Goal: Information Seeking & Learning: Learn about a topic

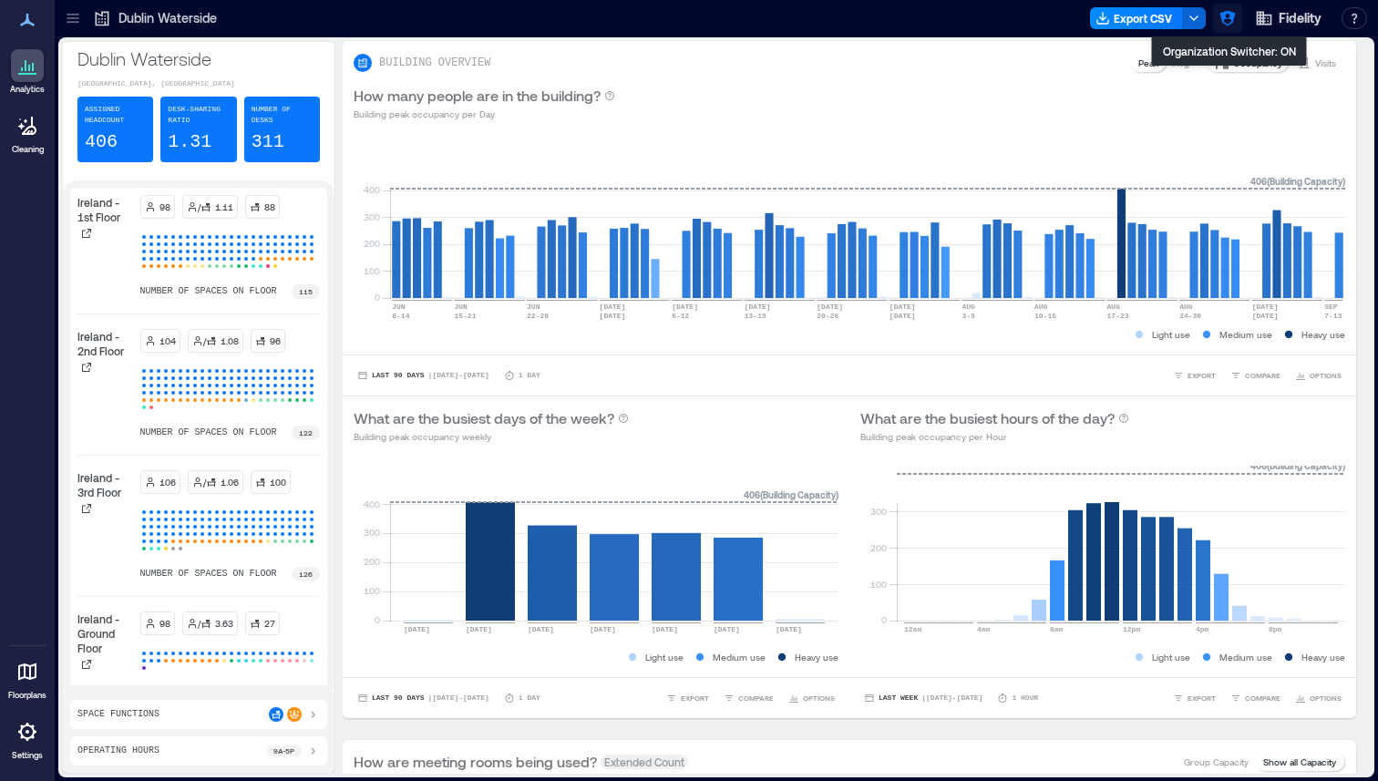
click at [1223, 22] on icon "button" at bounding box center [1226, 18] width 15 height 15
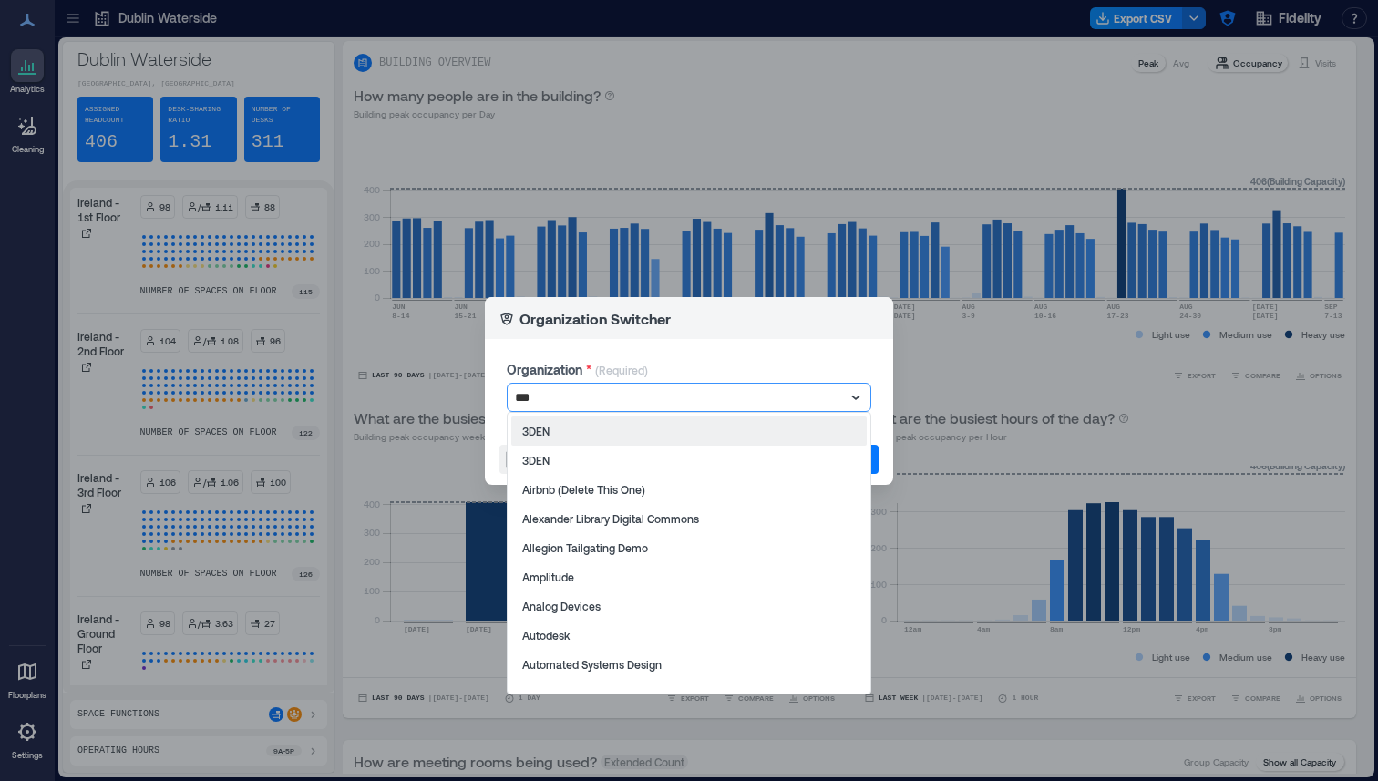
type input "****"
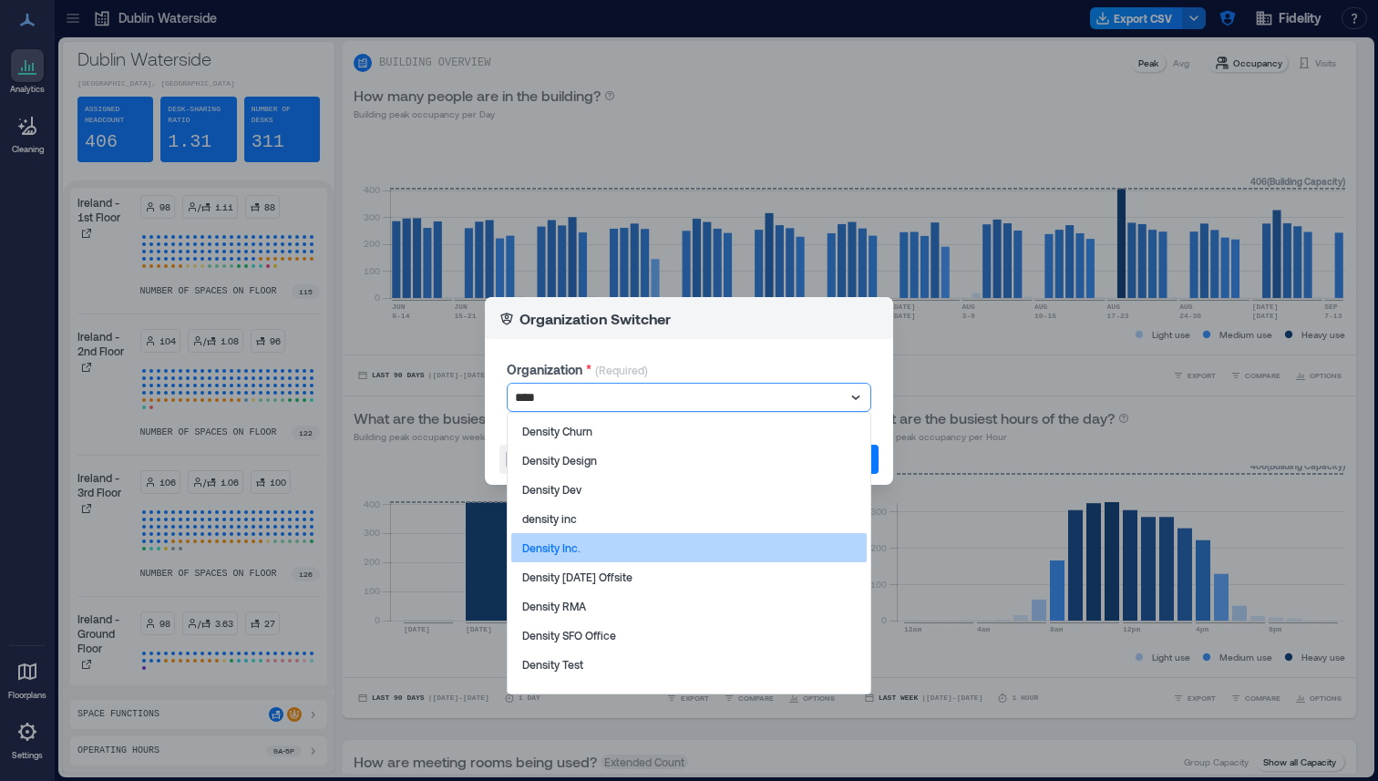
click at [591, 551] on div "Density Inc." at bounding box center [688, 547] width 355 height 29
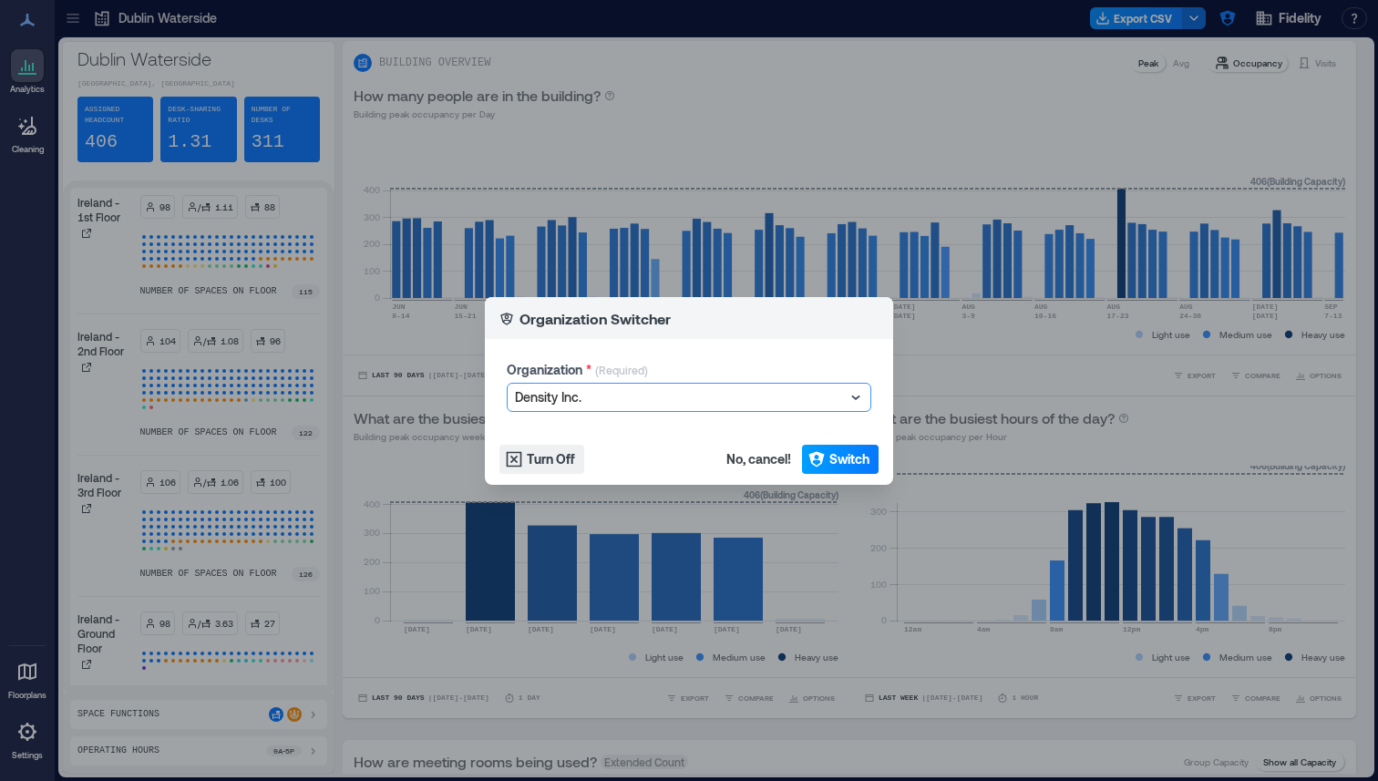
click at [871, 453] on button "Switch" at bounding box center [840, 459] width 77 height 29
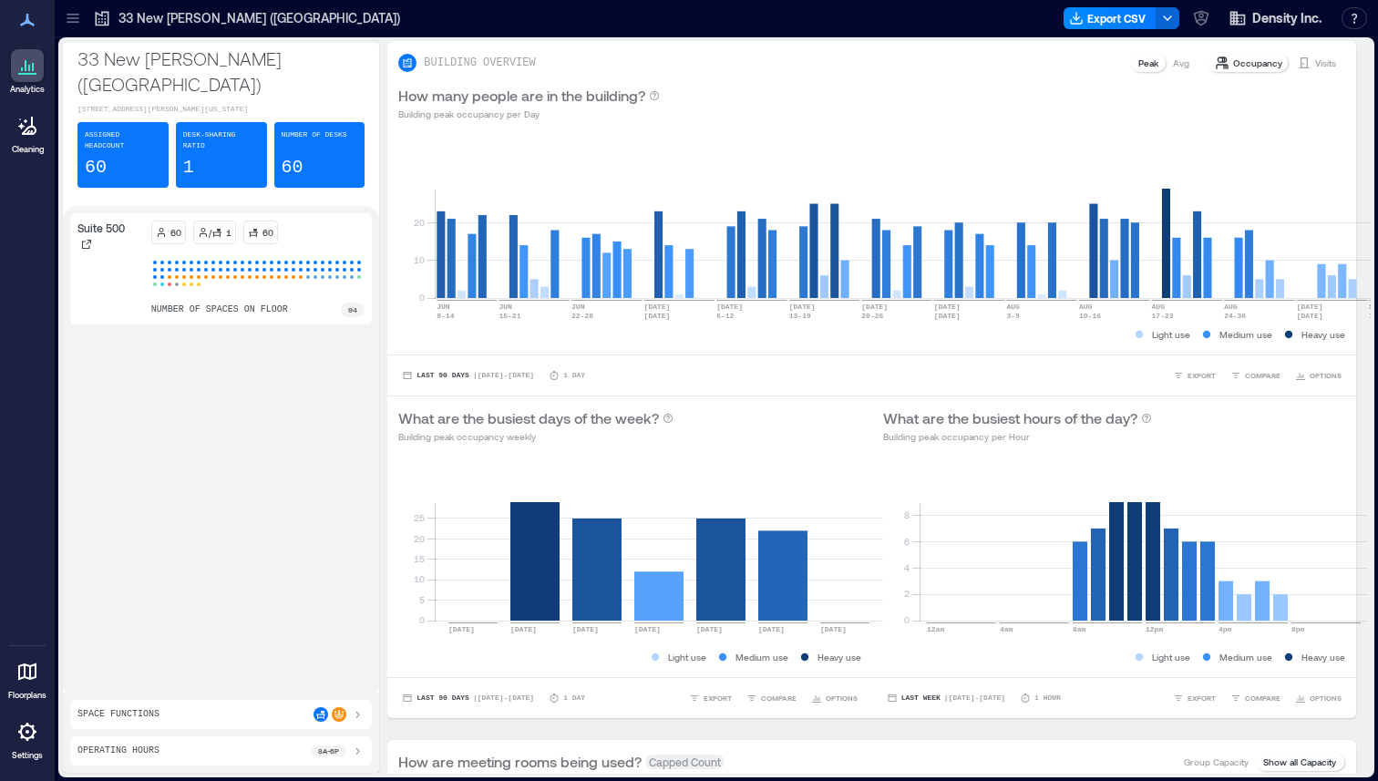
click at [76, 17] on icon at bounding box center [73, 18] width 12 height 2
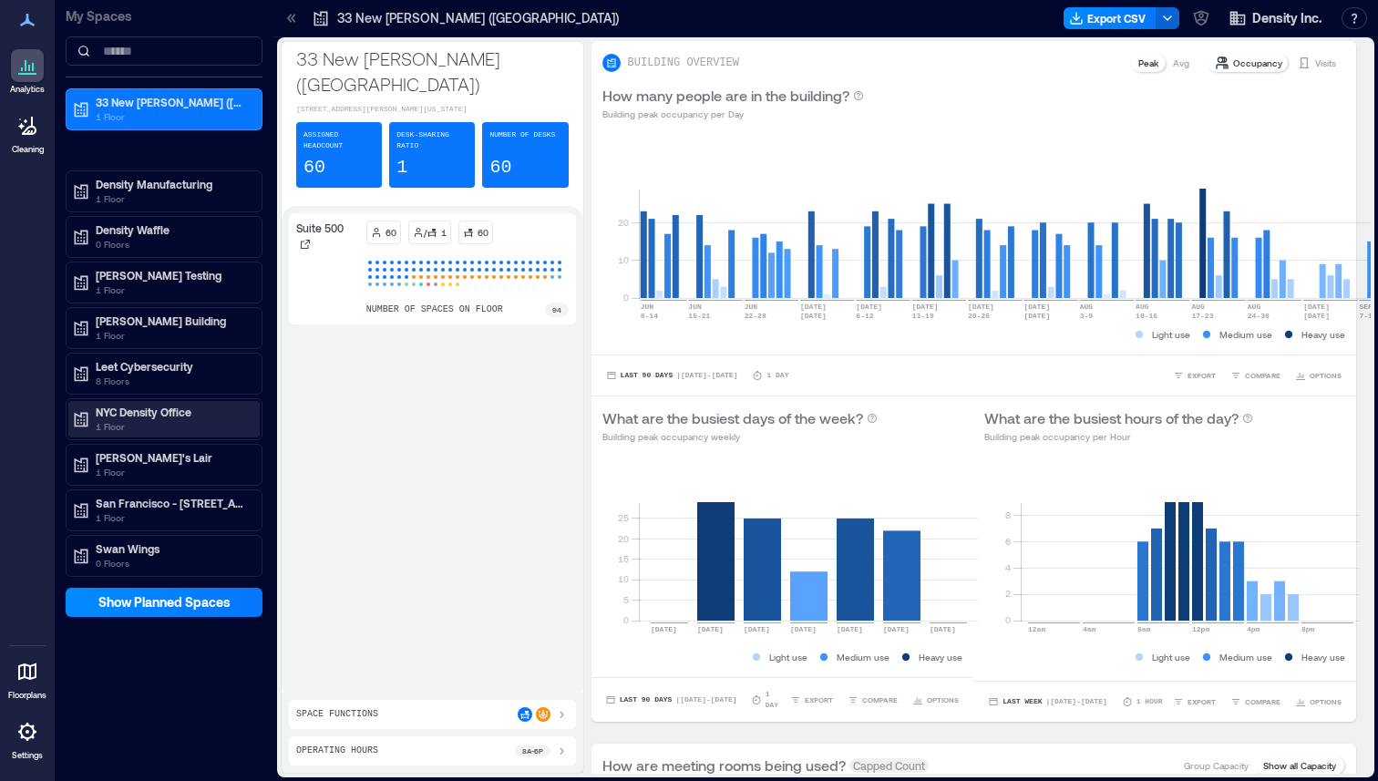
click at [191, 414] on p "NYC Density Office" at bounding box center [172, 412] width 153 height 15
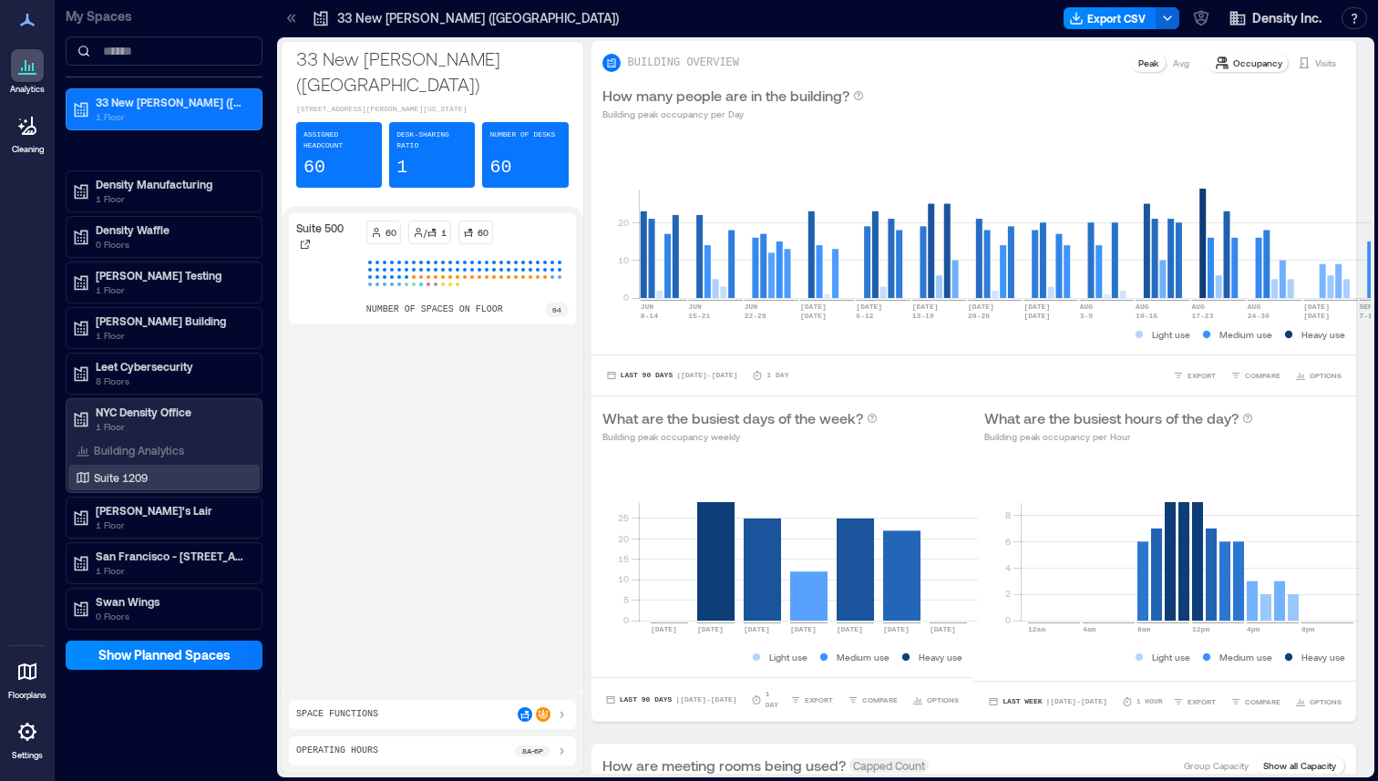
click at [138, 480] on p "Suite 1209" at bounding box center [121, 477] width 54 height 15
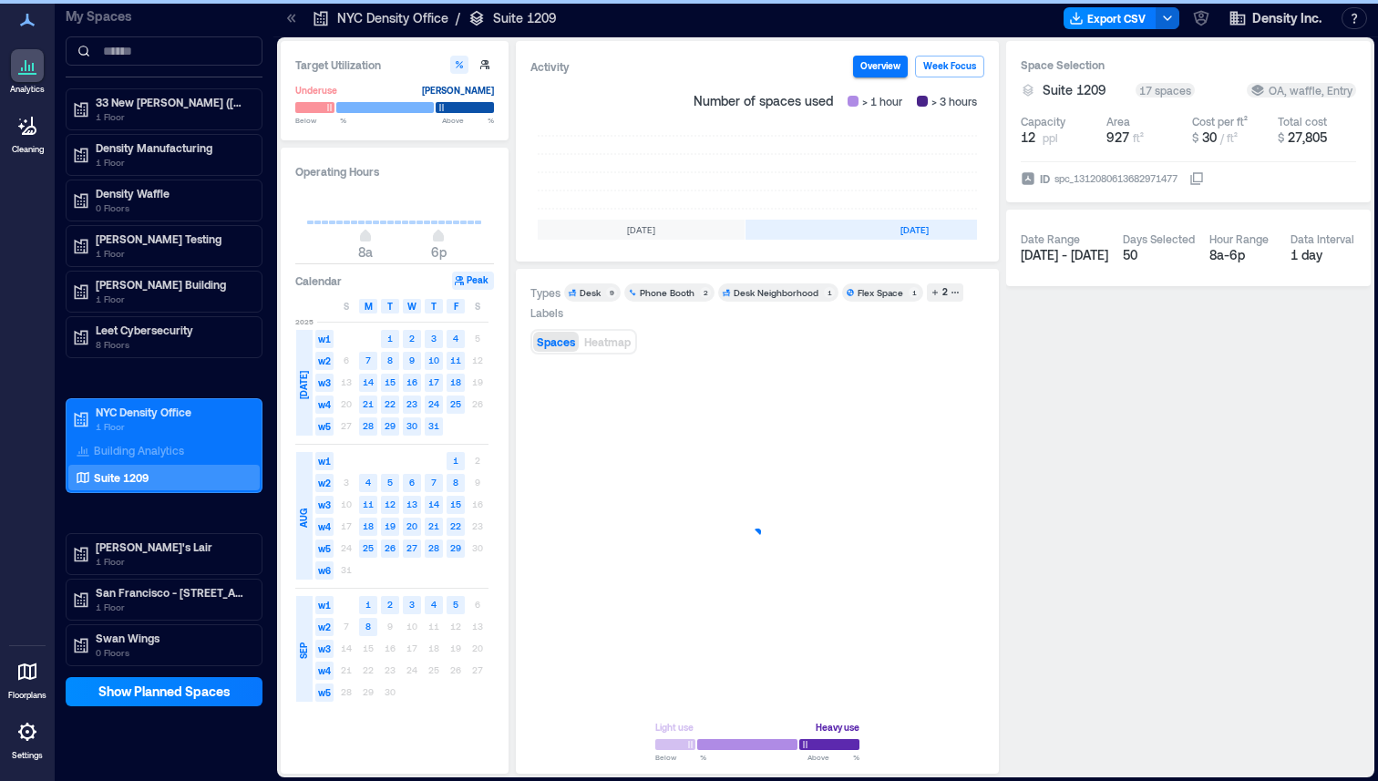
scroll to position [0, 545]
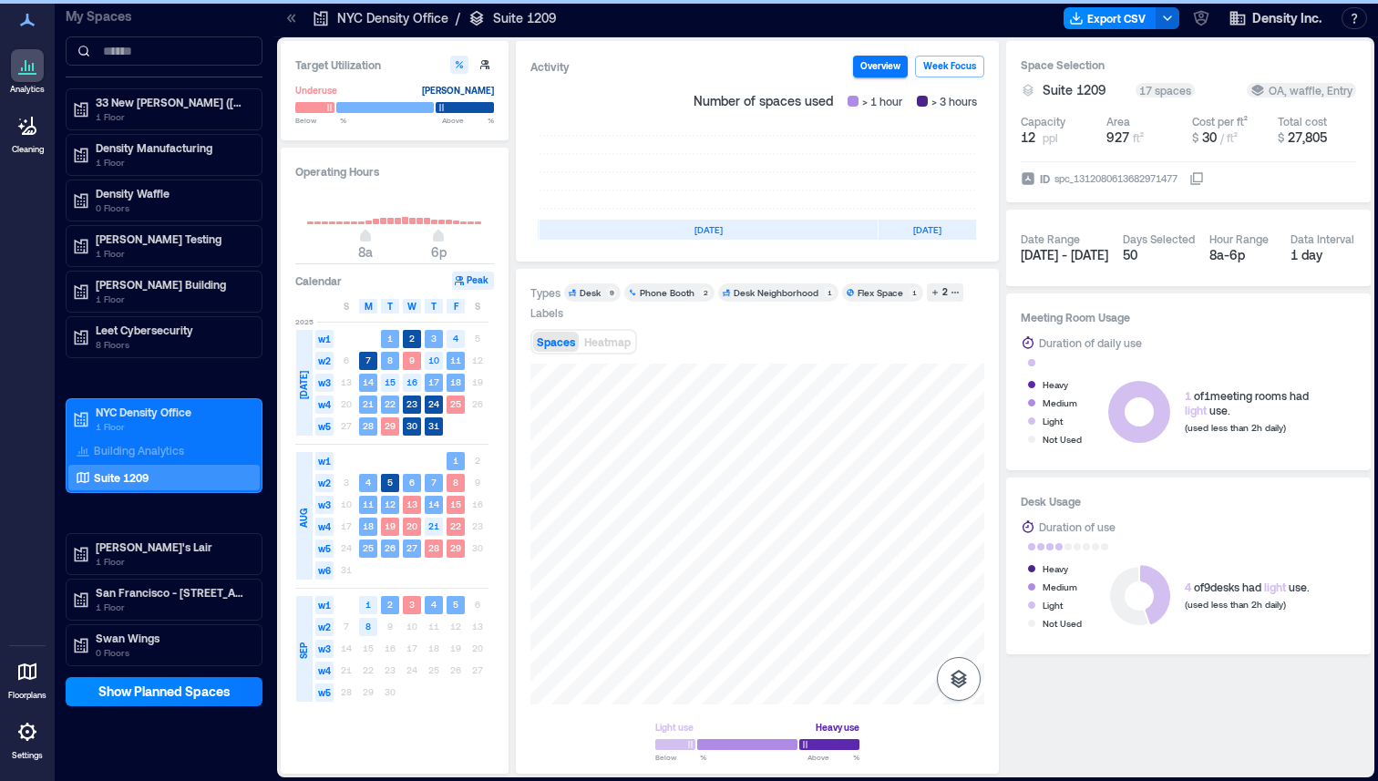
click at [963, 680] on icon "button" at bounding box center [958, 679] width 16 height 18
click at [959, 575] on icon "button" at bounding box center [958, 582] width 18 height 16
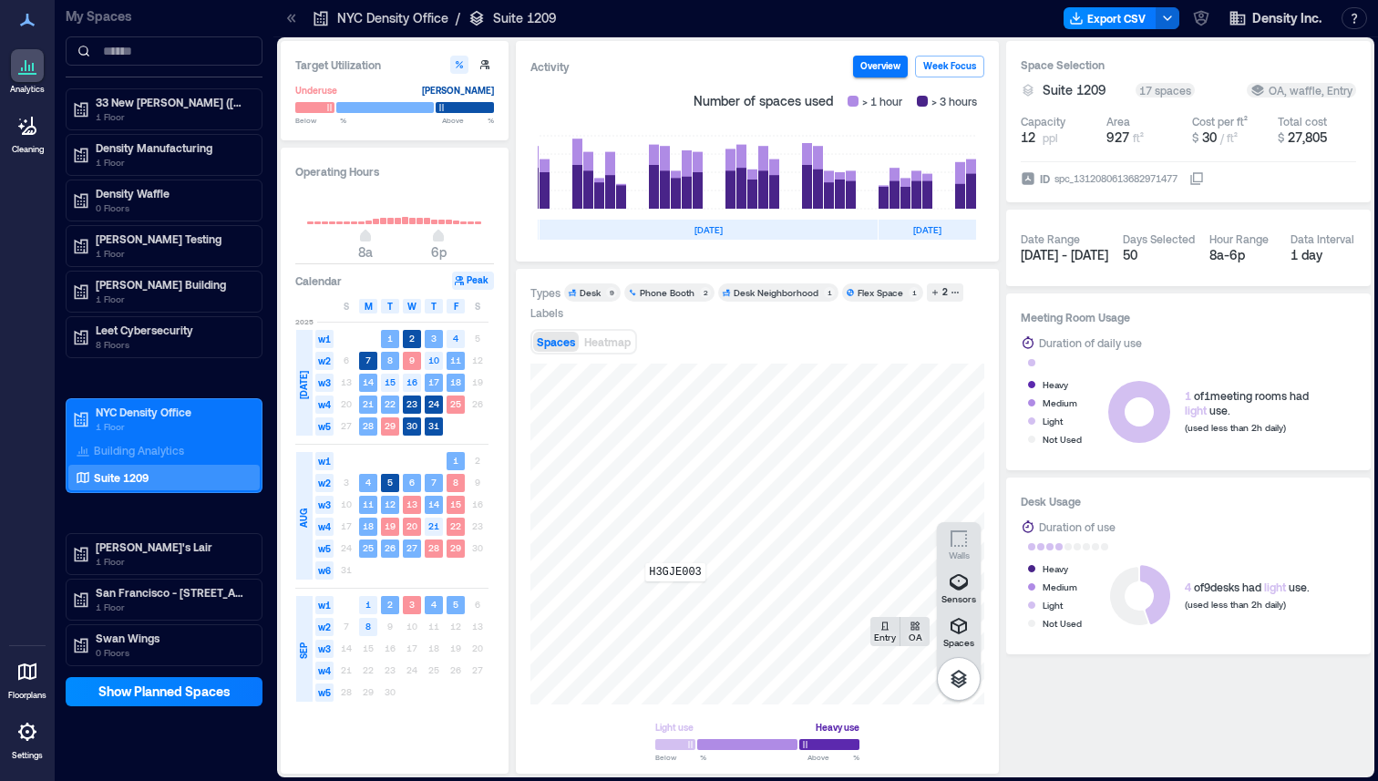
click at [675, 594] on div "H3GJE003" at bounding box center [757, 534] width 454 height 341
click at [1027, 378] on span "Details" at bounding box center [1028, 383] width 41 height 18
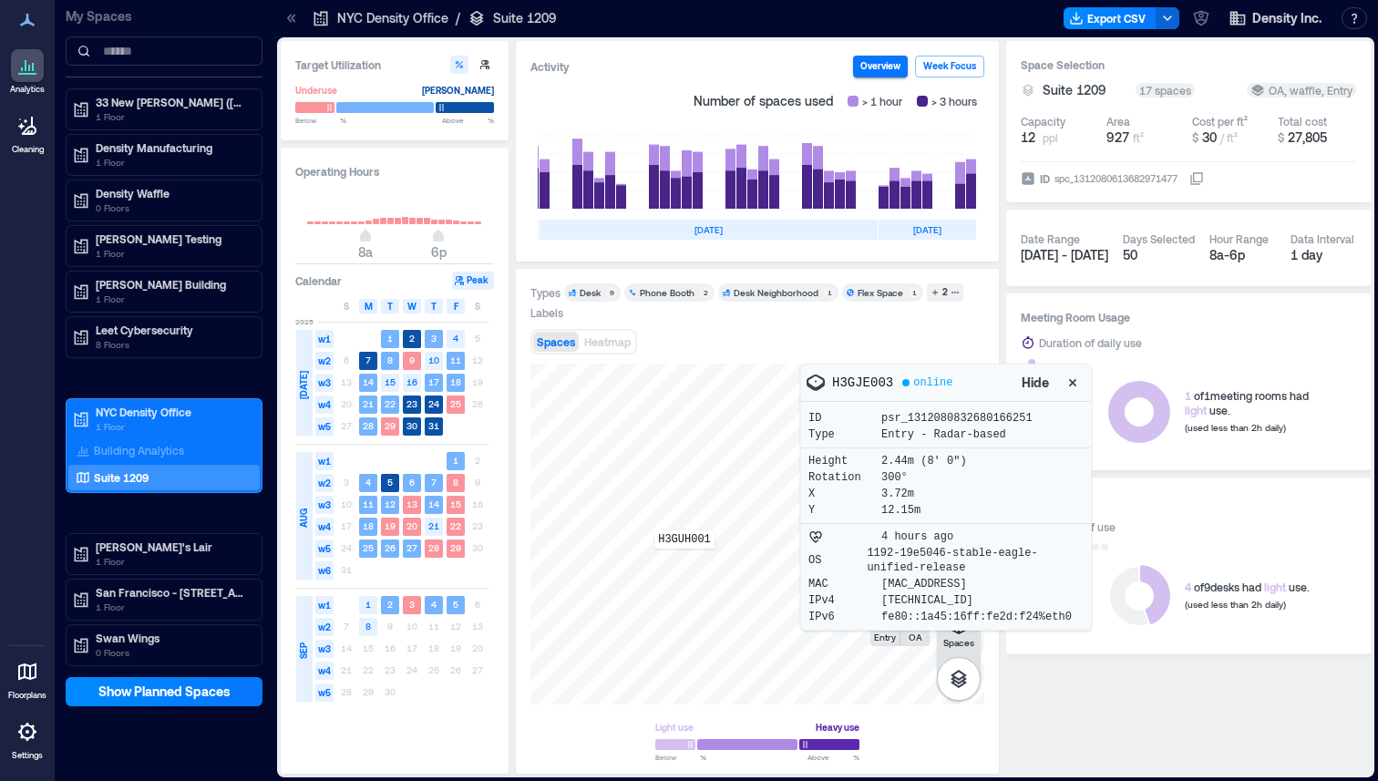
click at [683, 561] on div "H3GUH001" at bounding box center [757, 534] width 454 height 341
click at [1080, 385] on icon "button" at bounding box center [1072, 383] width 18 height 18
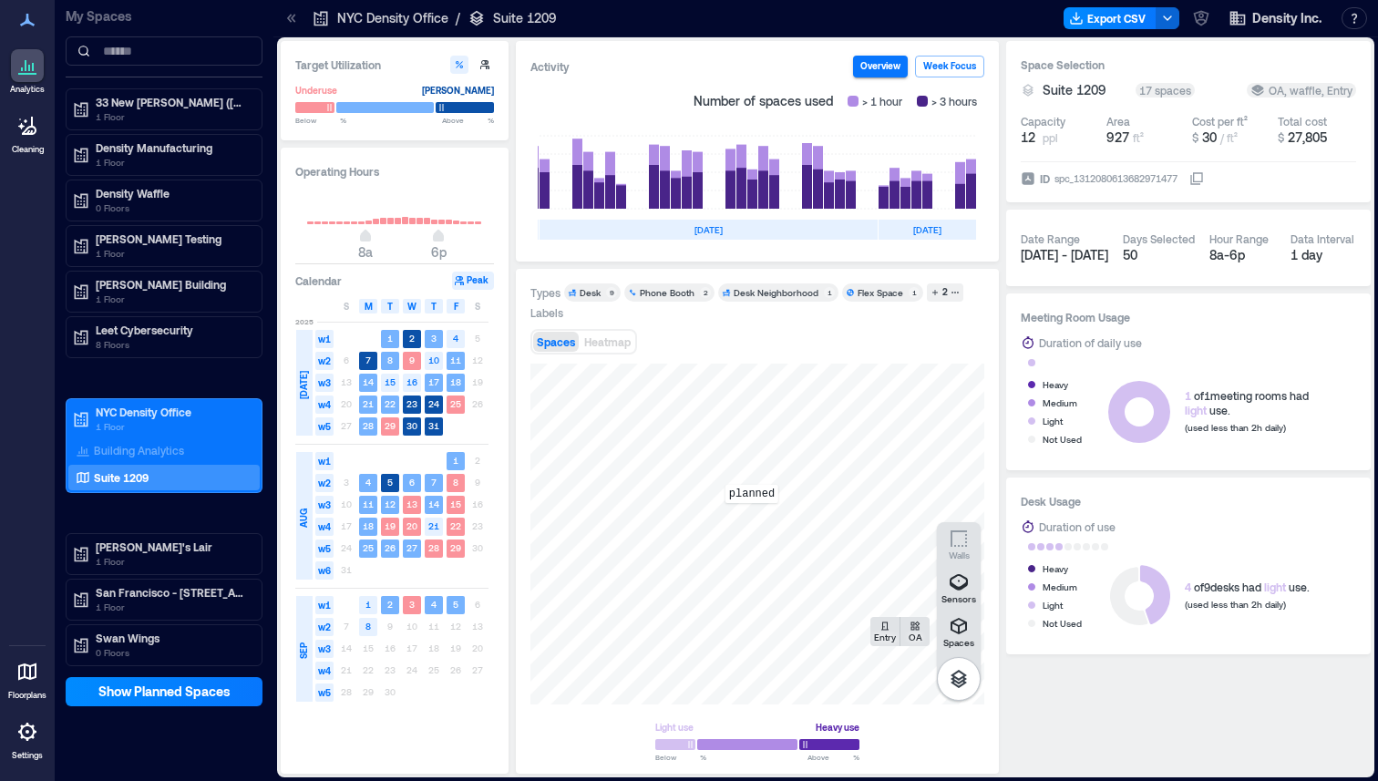
click at [752, 516] on div "planned" at bounding box center [757, 534] width 454 height 341
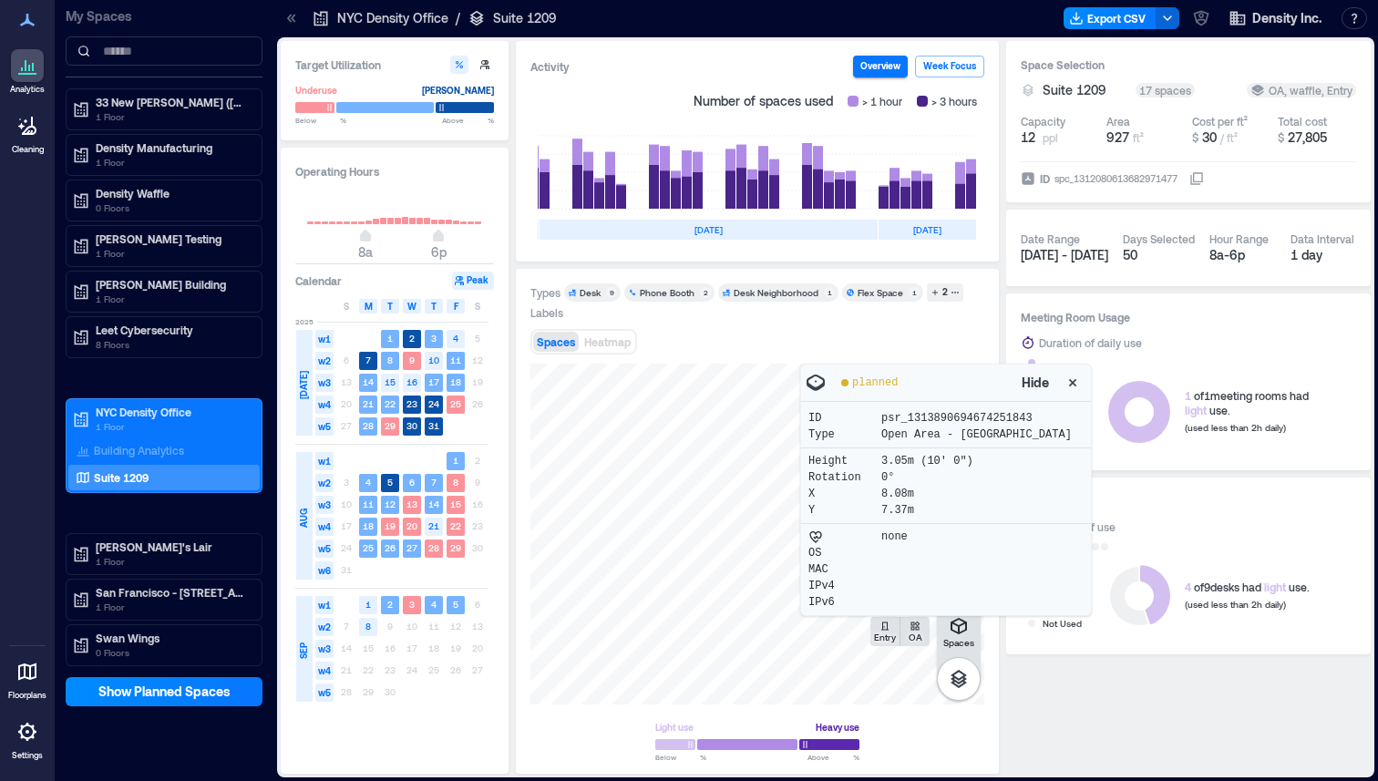
click at [950, 340] on div "Spaces Heatmap" at bounding box center [757, 341] width 454 height 36
click at [1077, 384] on icon "button" at bounding box center [1072, 383] width 18 height 18
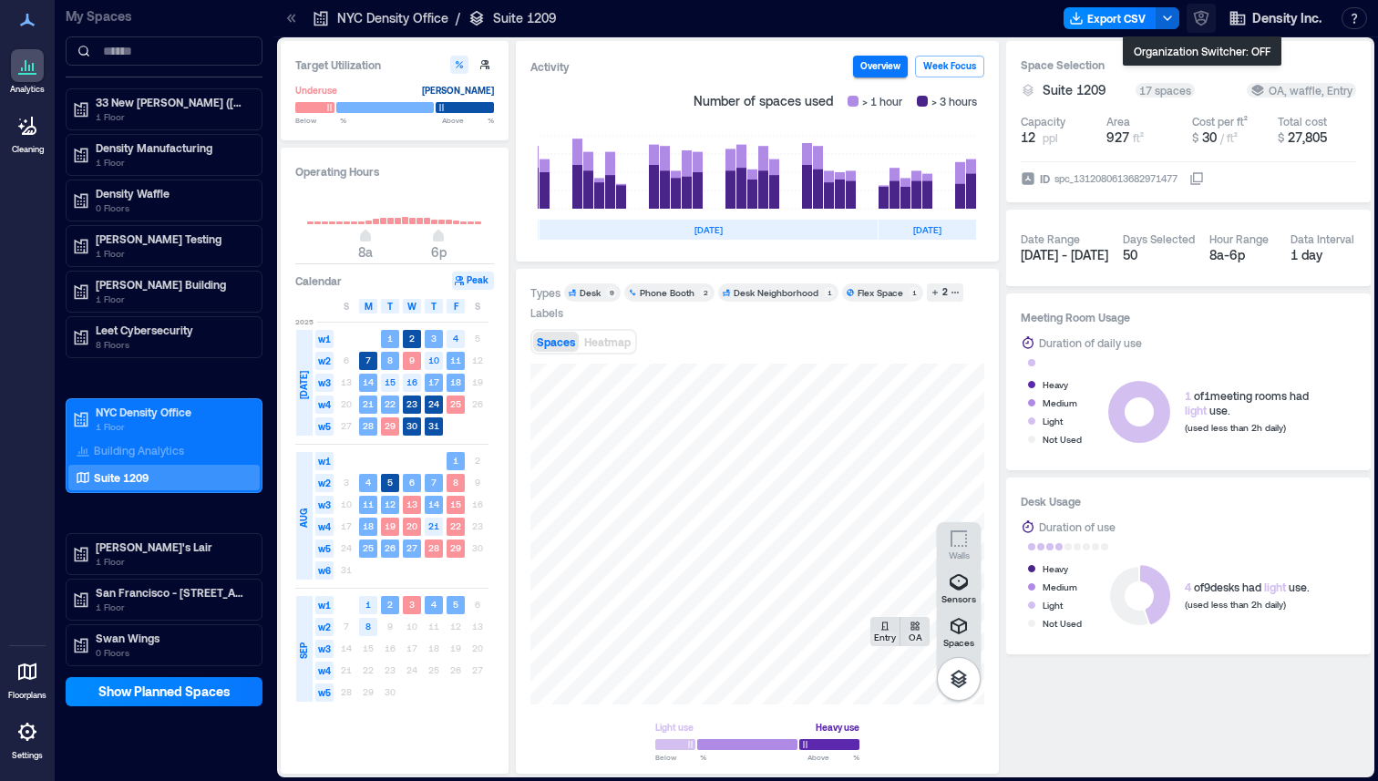
click at [1201, 23] on icon "button" at bounding box center [1201, 18] width 18 height 18
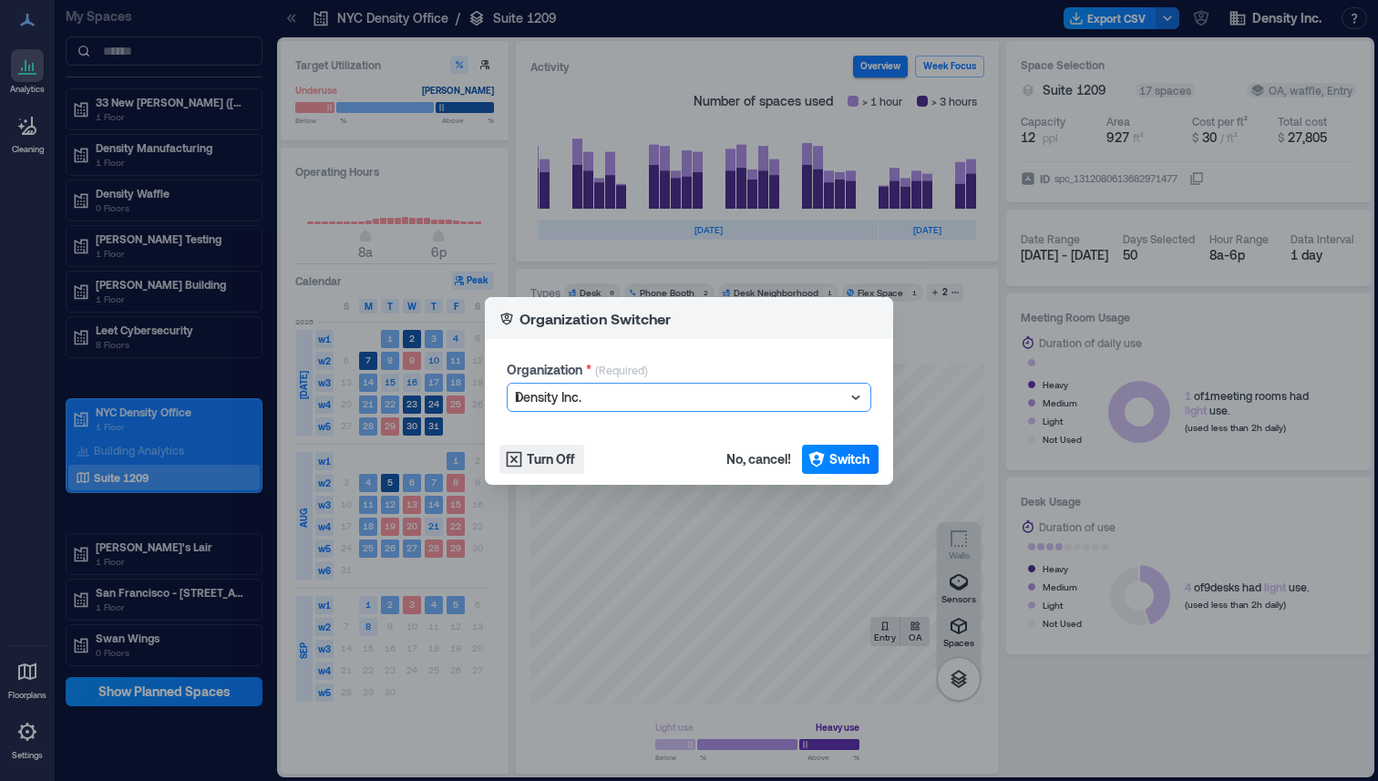
type input "***"
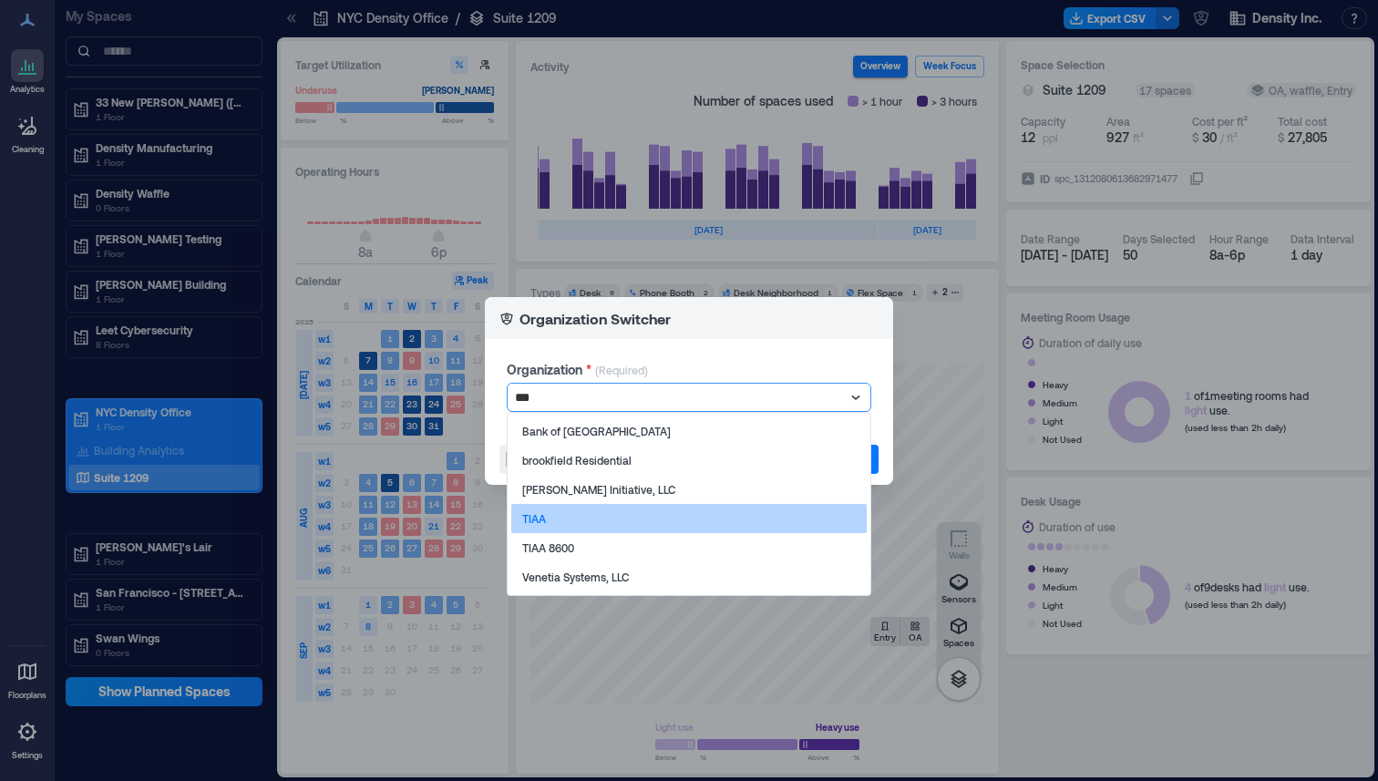
click at [626, 527] on div "TIAA" at bounding box center [688, 518] width 355 height 29
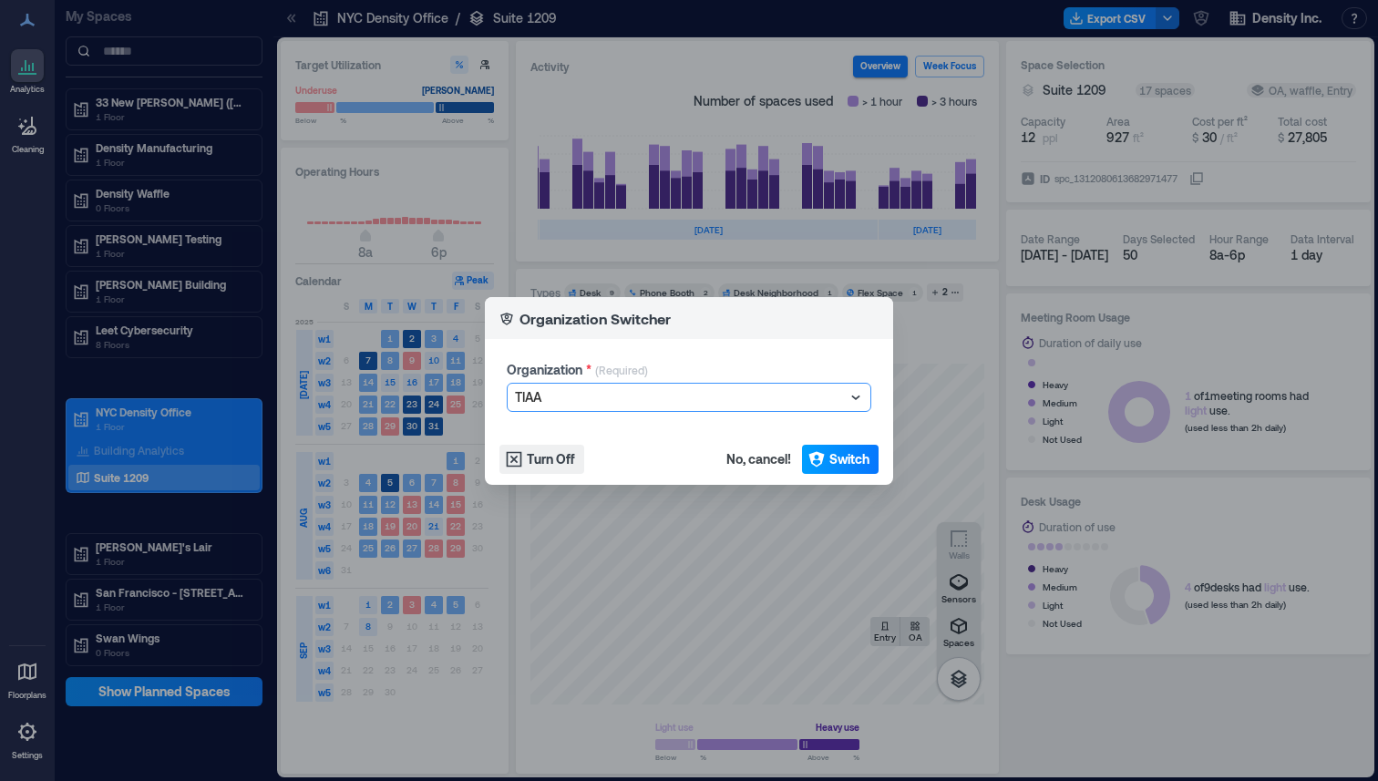
click at [863, 450] on span "Switch" at bounding box center [849, 459] width 40 height 18
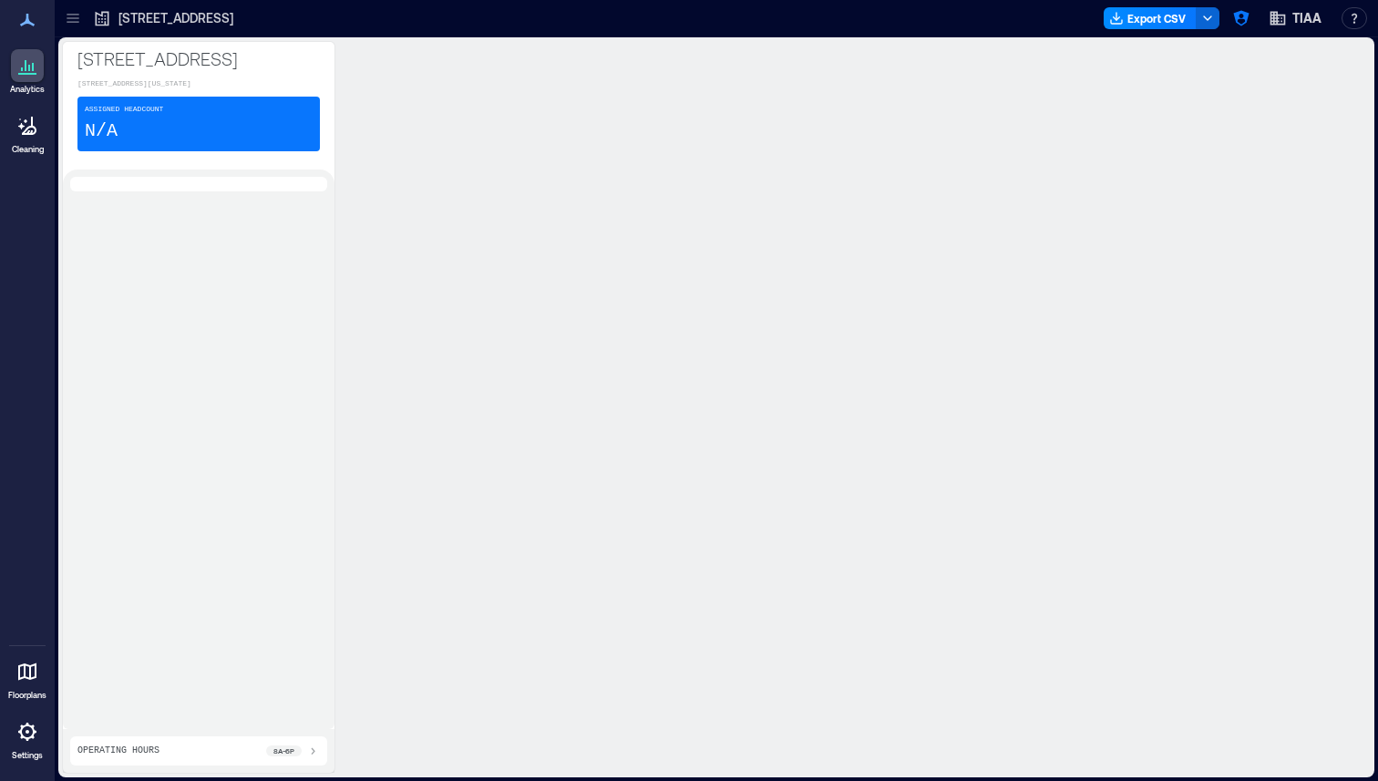
click at [76, 20] on icon at bounding box center [73, 18] width 18 height 18
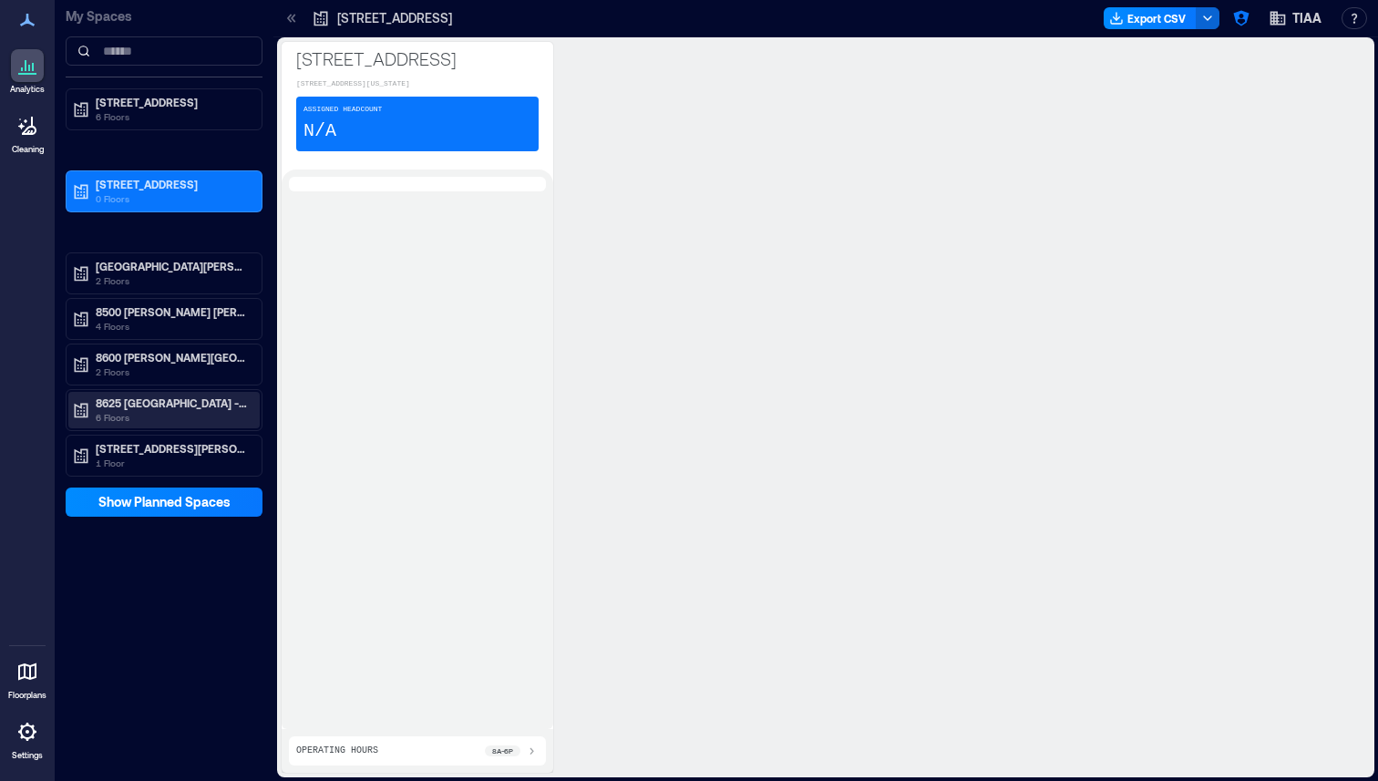
click at [180, 405] on p "8625 Nuveen Hall - CLT" at bounding box center [172, 402] width 153 height 15
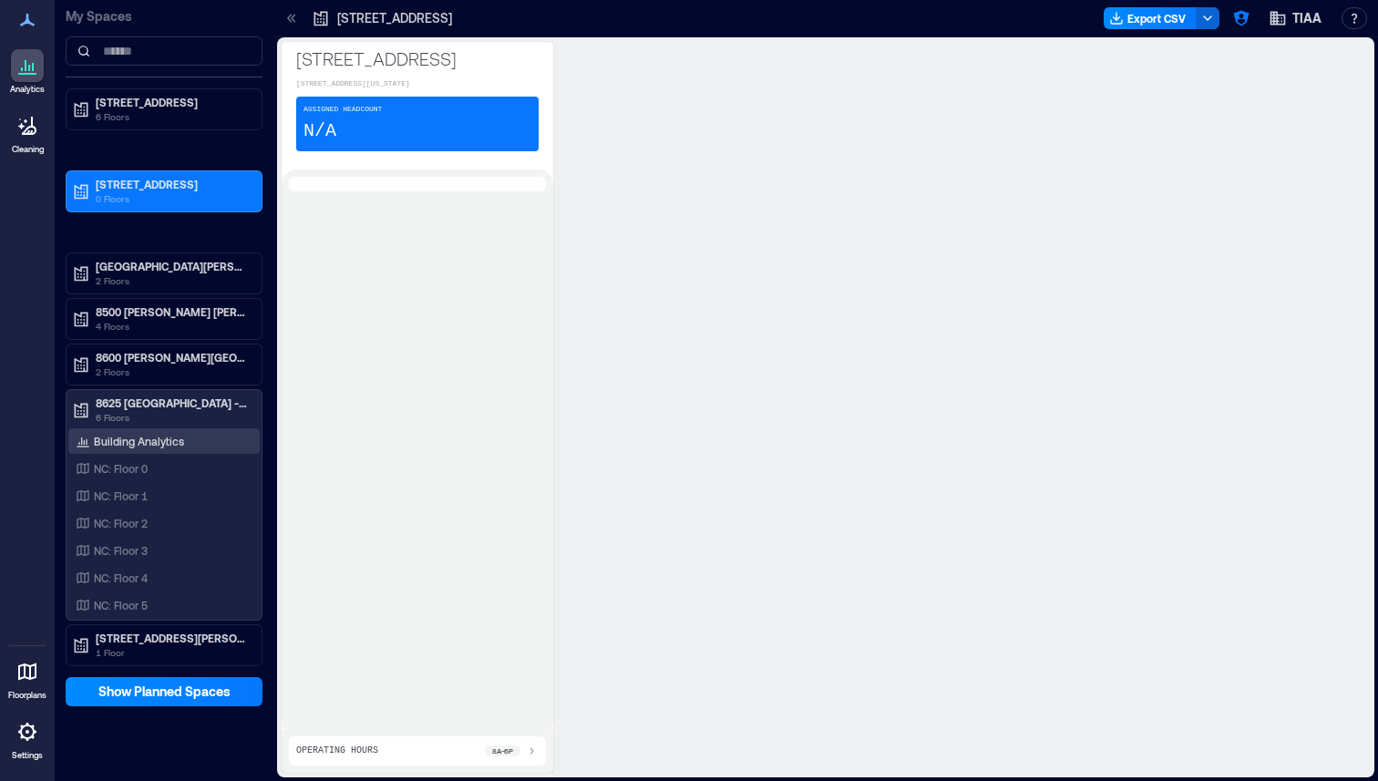
click at [152, 438] on p "Building Analytics" at bounding box center [139, 441] width 90 height 15
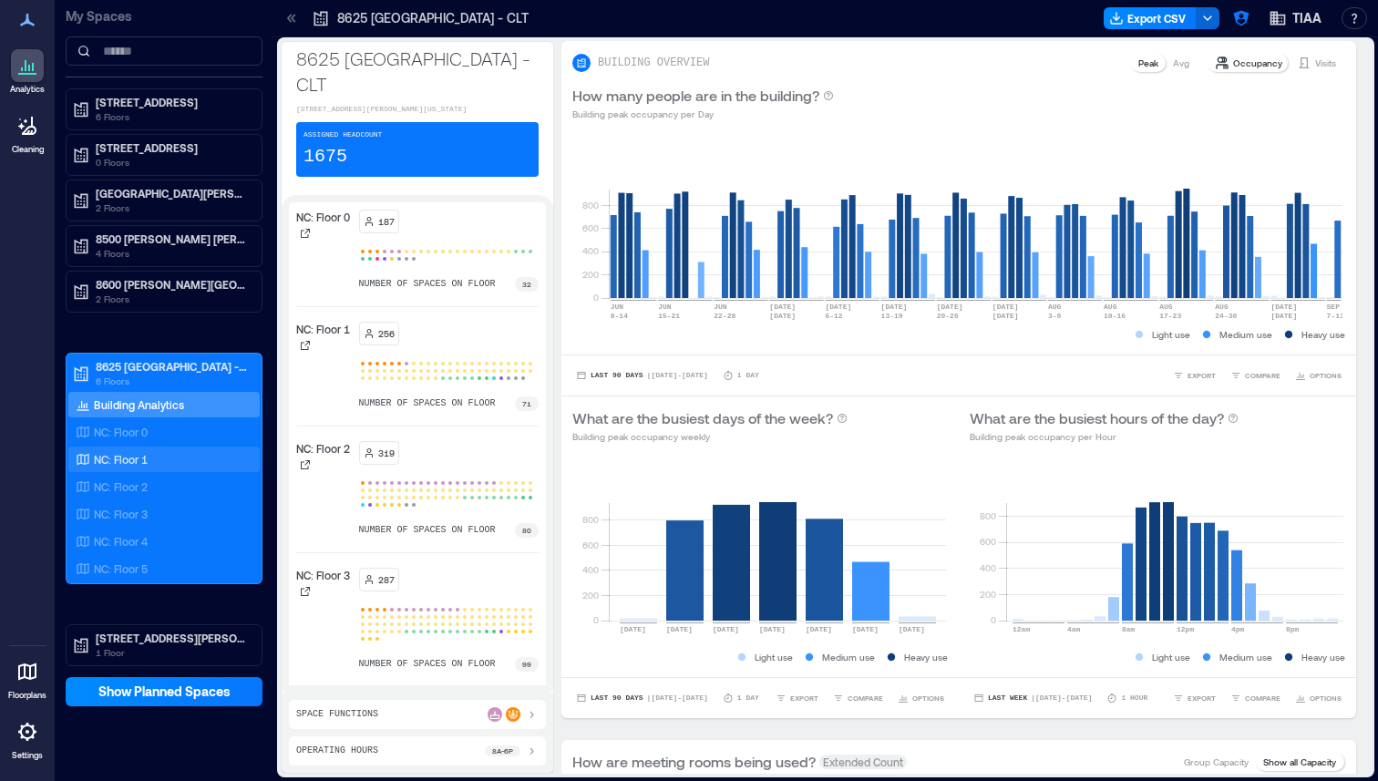
click at [138, 456] on p "NC: Floor 1" at bounding box center [121, 459] width 54 height 15
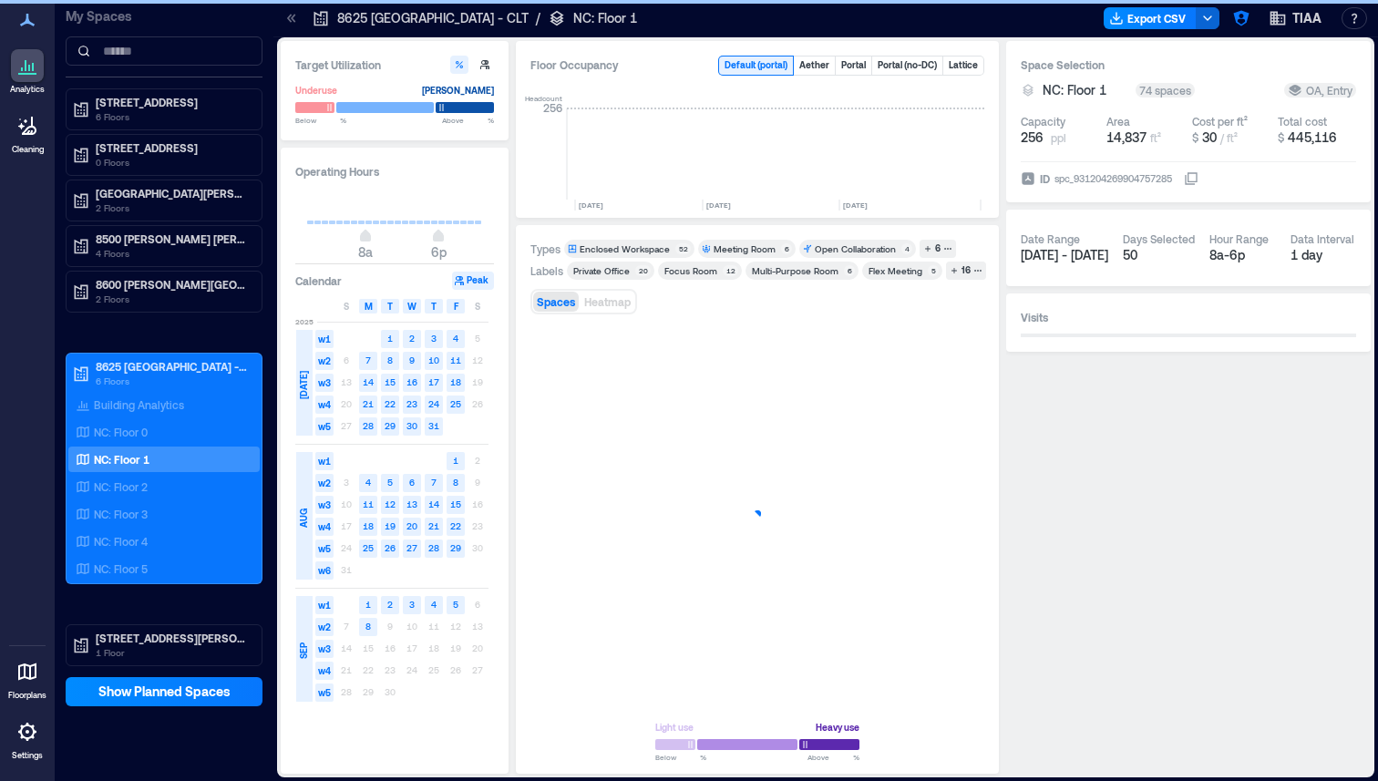
scroll to position [0, 3508]
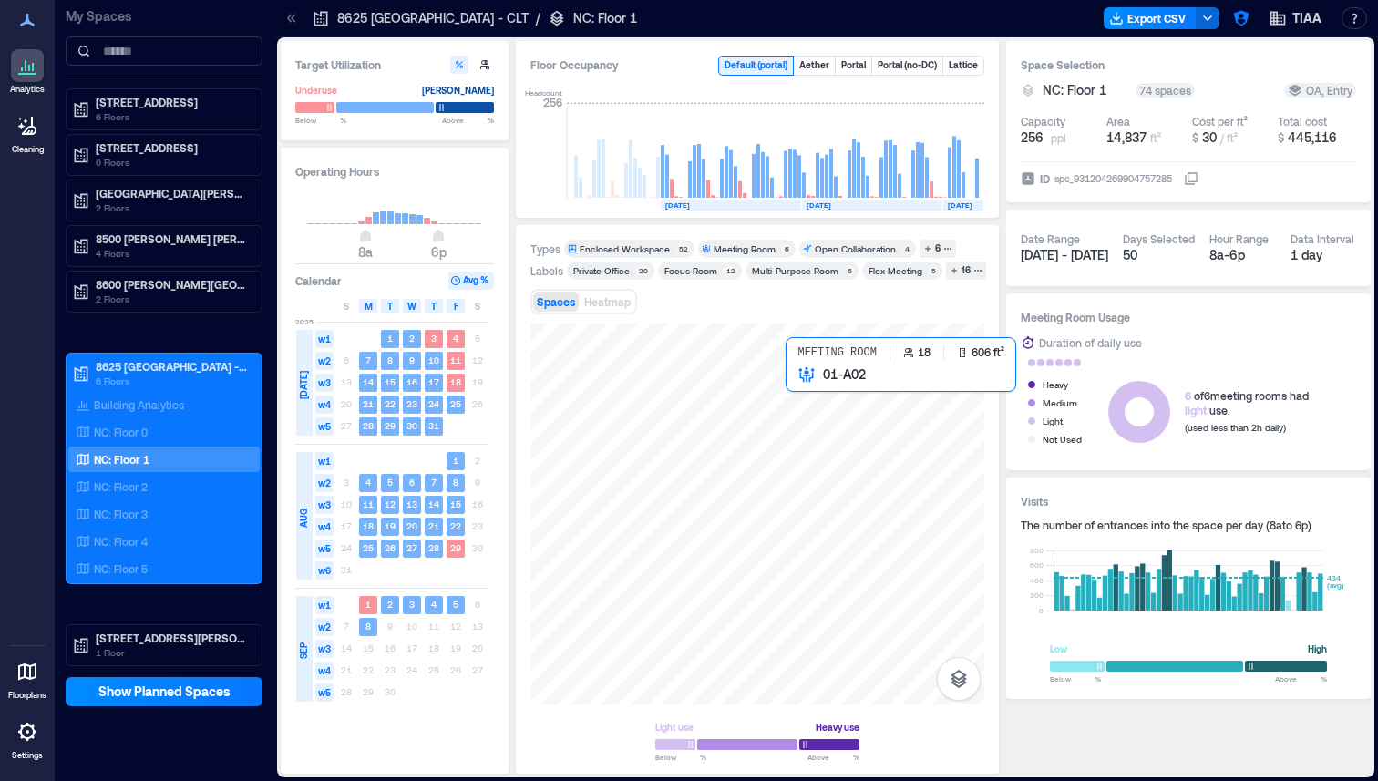
click at [805, 403] on div at bounding box center [757, 513] width 454 height 381
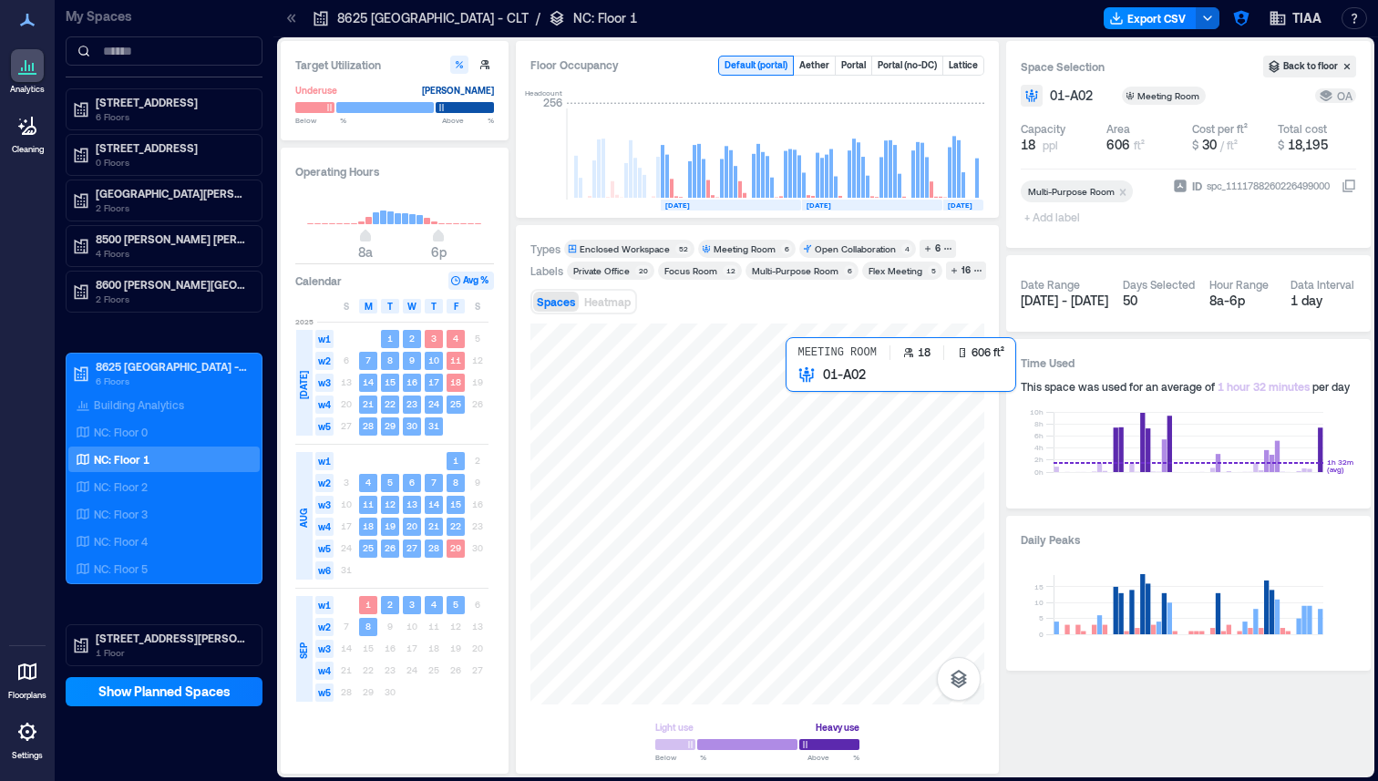
click at [805, 403] on div at bounding box center [757, 513] width 454 height 381
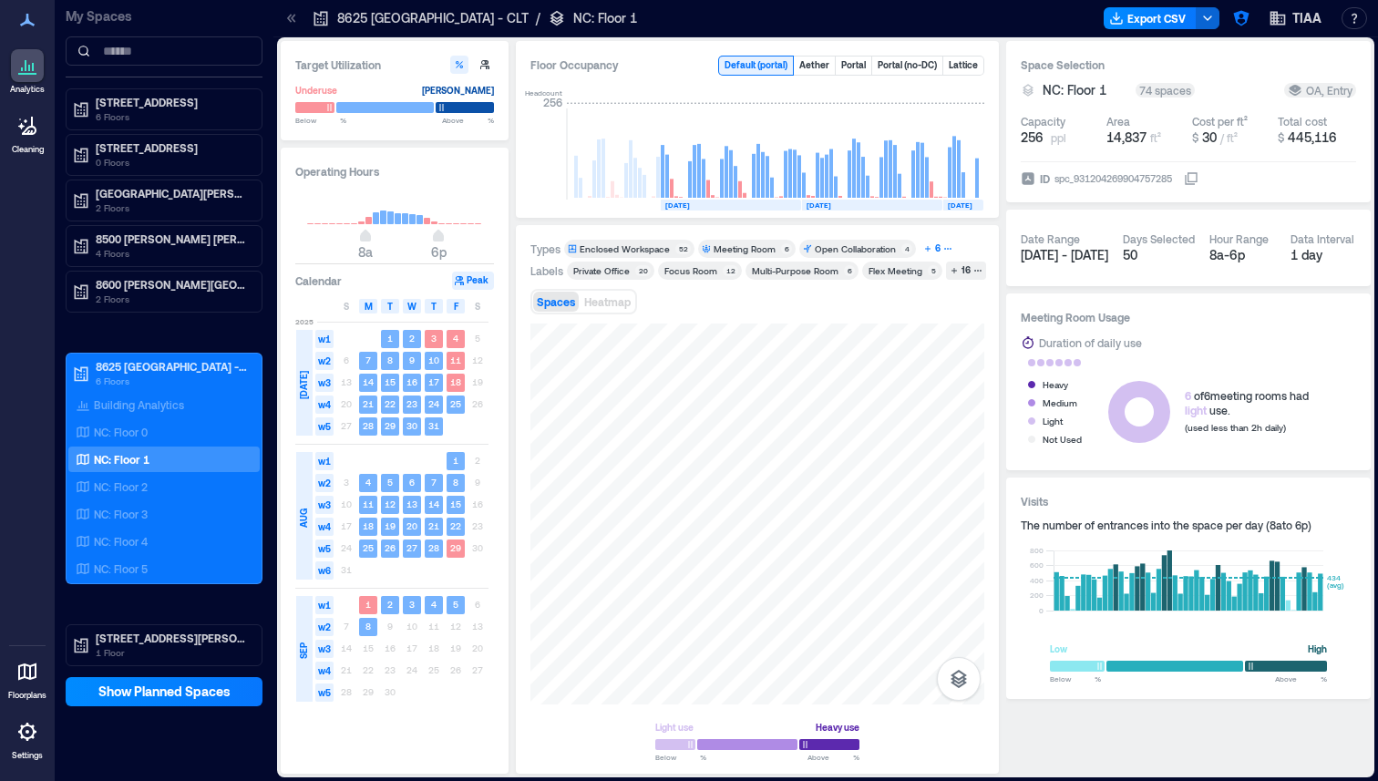
click at [932, 251] on div "6" at bounding box center [937, 249] width 11 height 16
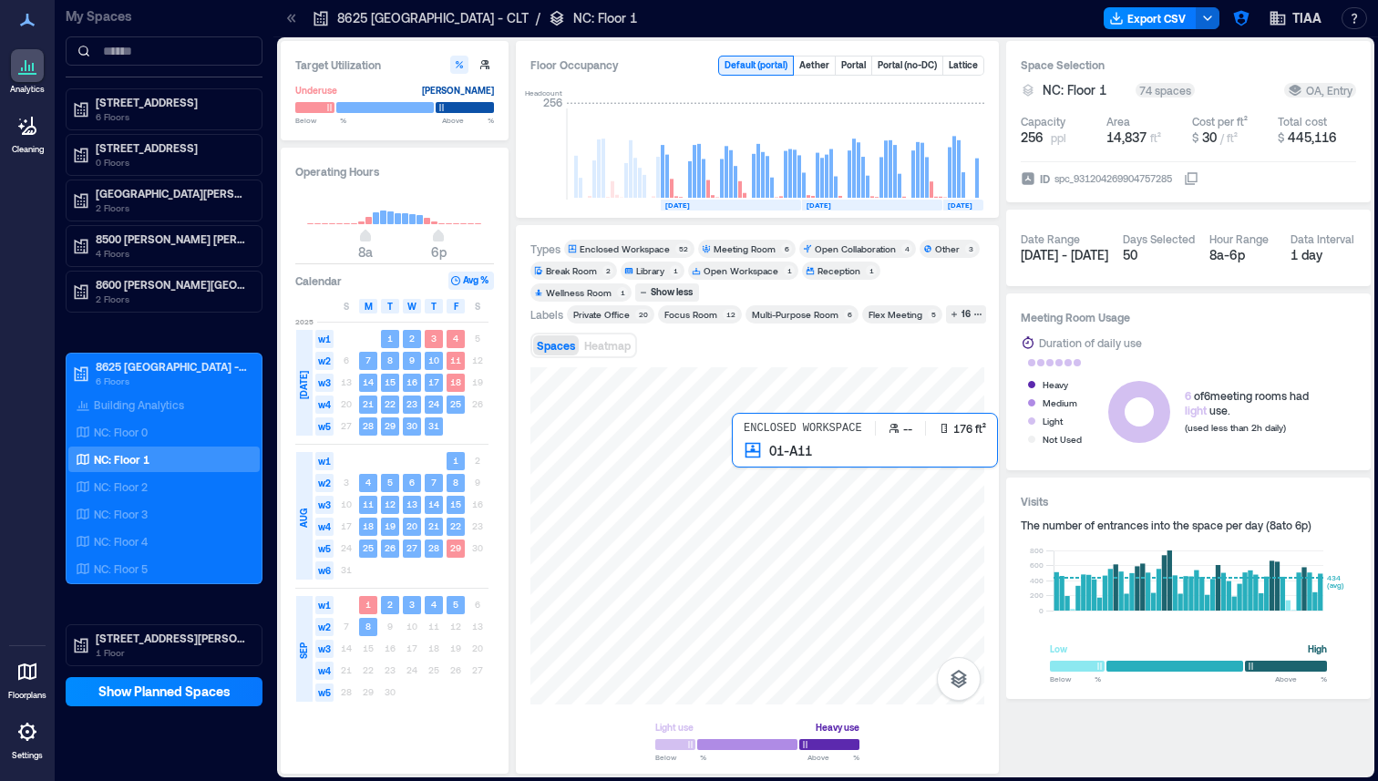
click at [743, 456] on div at bounding box center [757, 535] width 454 height 337
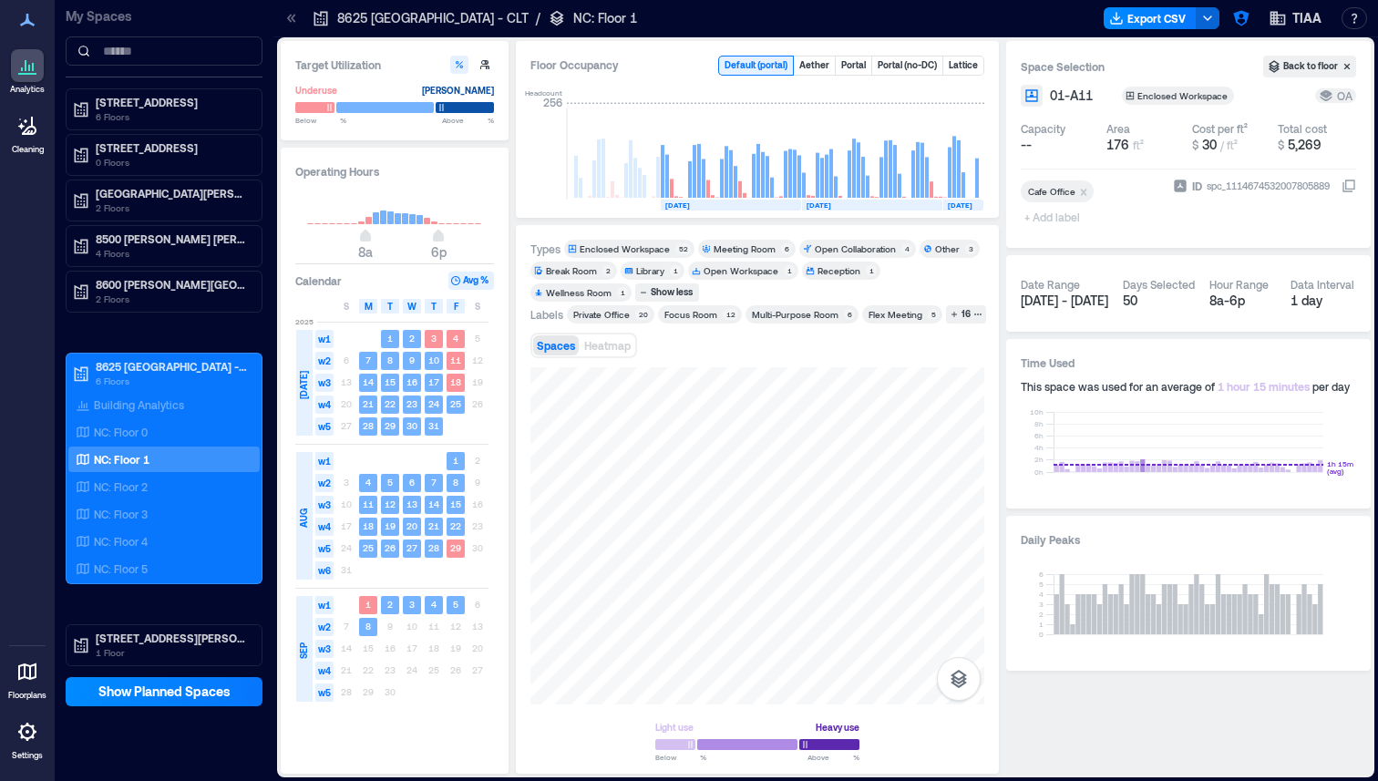
click at [753, 710] on div "Light use Heavy use Below ** % Above ** %" at bounding box center [757, 563] width 454 height 392
click at [1207, 99] on div "Enclosed Workspace" at bounding box center [1183, 95] width 93 height 13
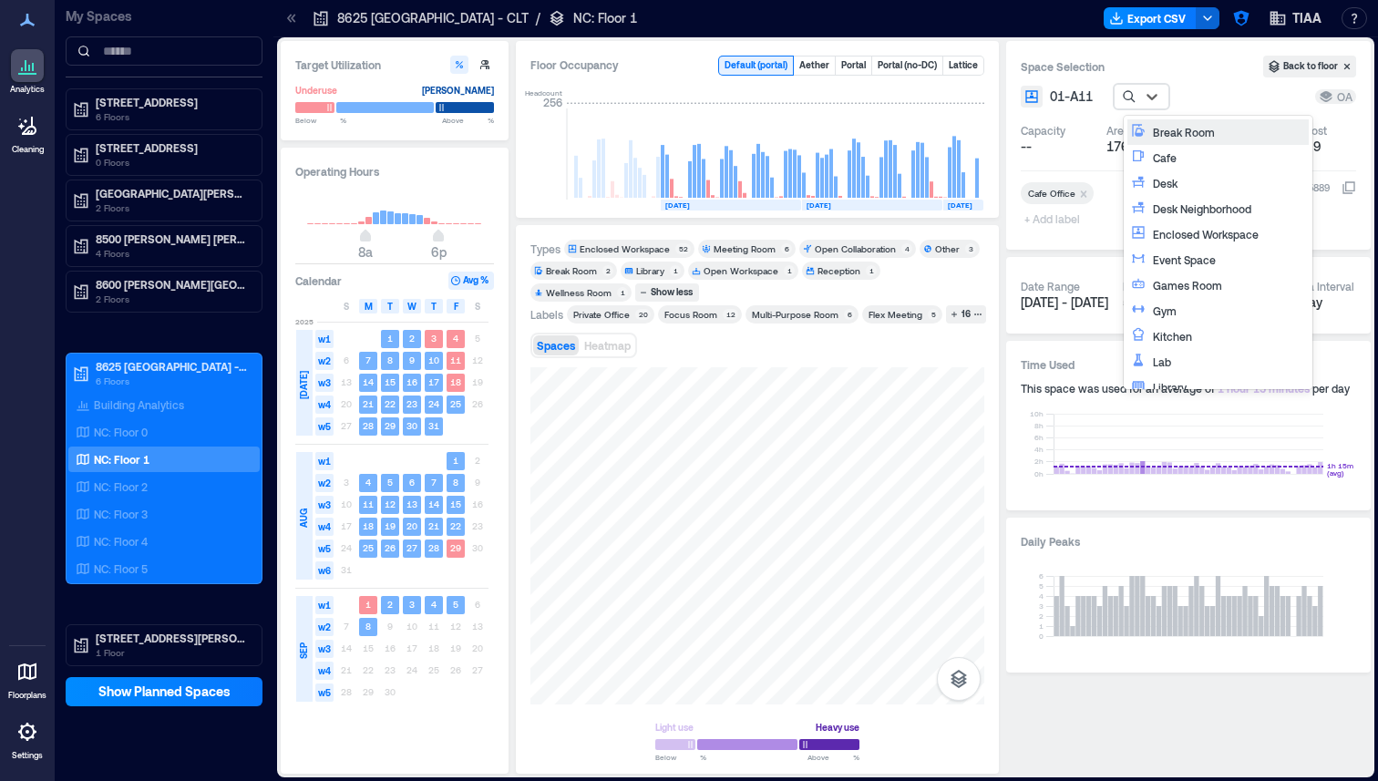
click at [1215, 89] on div "01-A11 Break Room, 1 of 27. 27 results available. Use Up and Down to choose opt…" at bounding box center [1163, 97] width 287 height 24
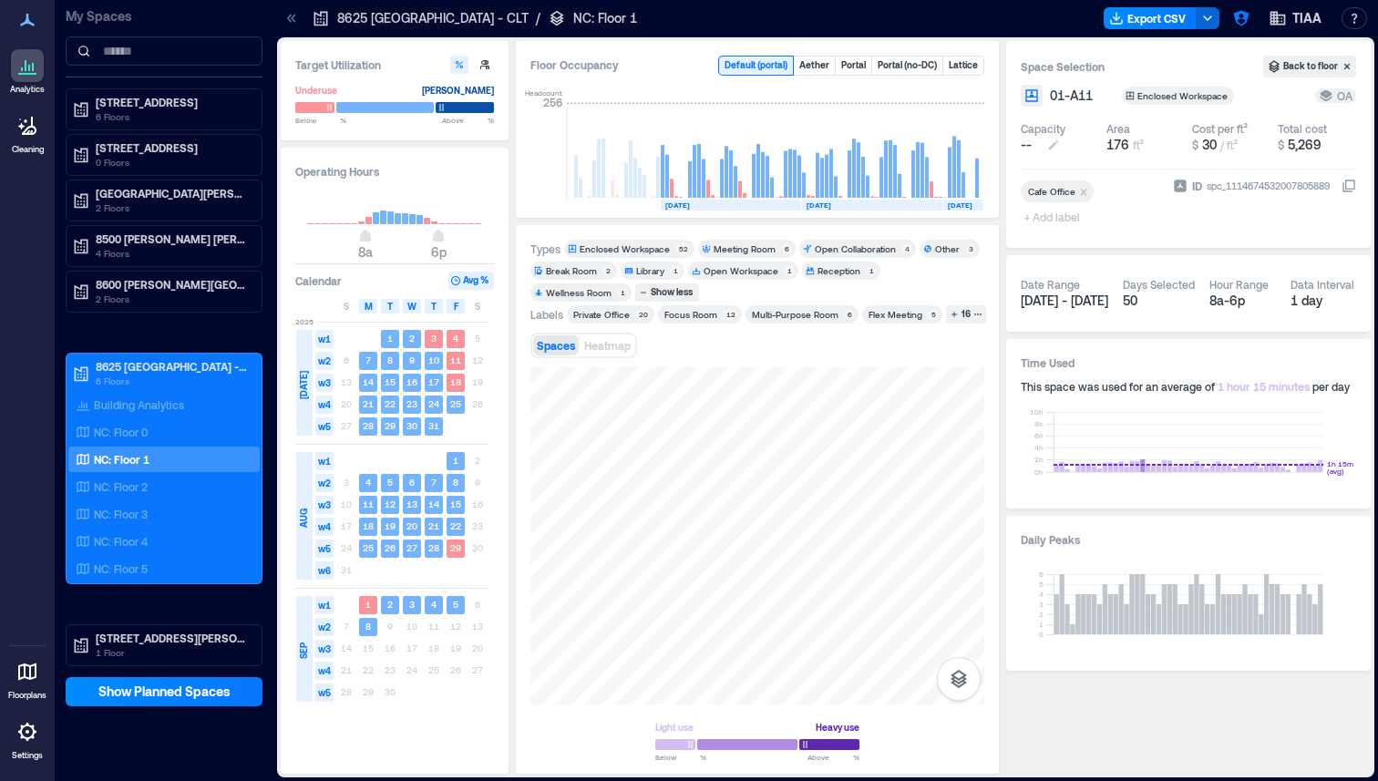
click at [1033, 149] on button "--" at bounding box center [1059, 145] width 78 height 18
type input "*"
click at [1114, 233] on div "Space Selection Back to floor 01-A11 Enclosed Workspace OA Capacity * Area 176 …" at bounding box center [1188, 144] width 364 height 207
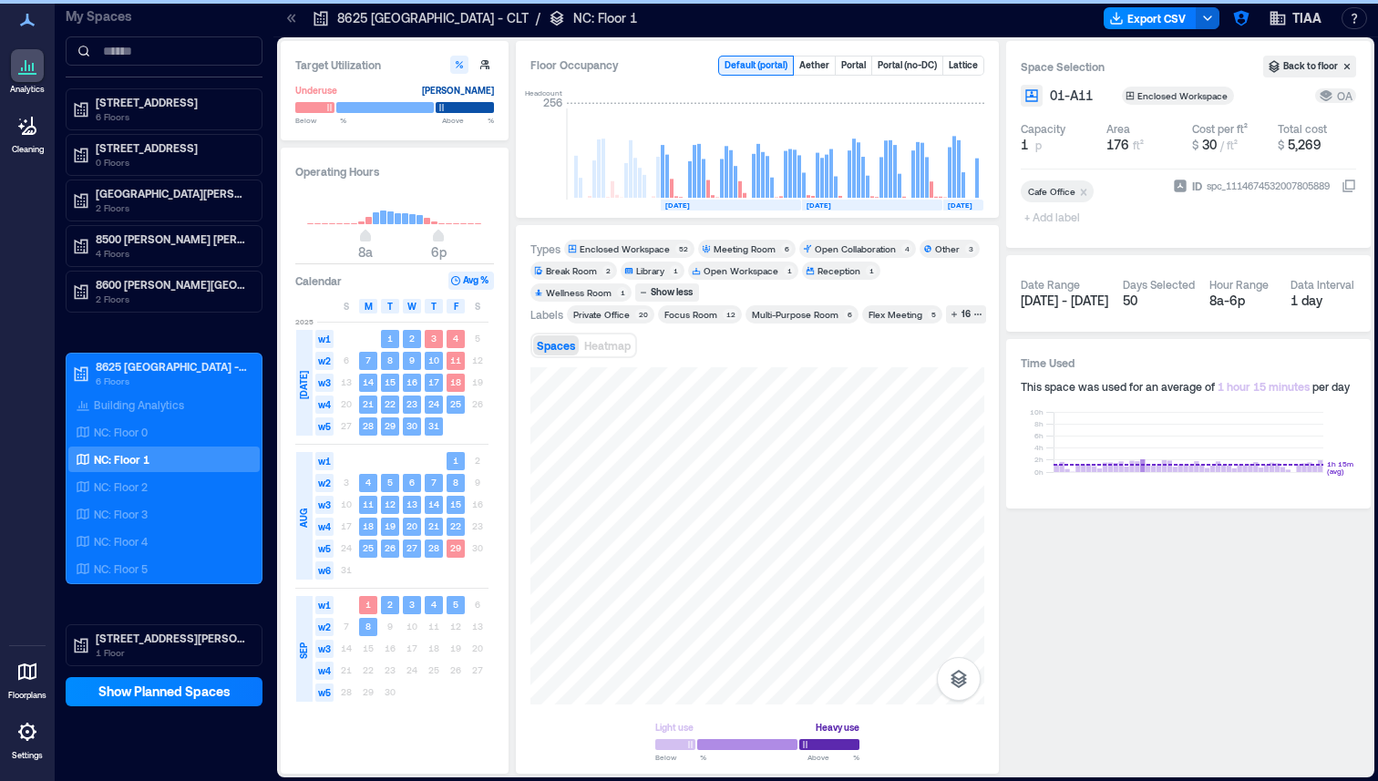
click at [636, 247] on div "Enclosed Workspace" at bounding box center [624, 248] width 90 height 13
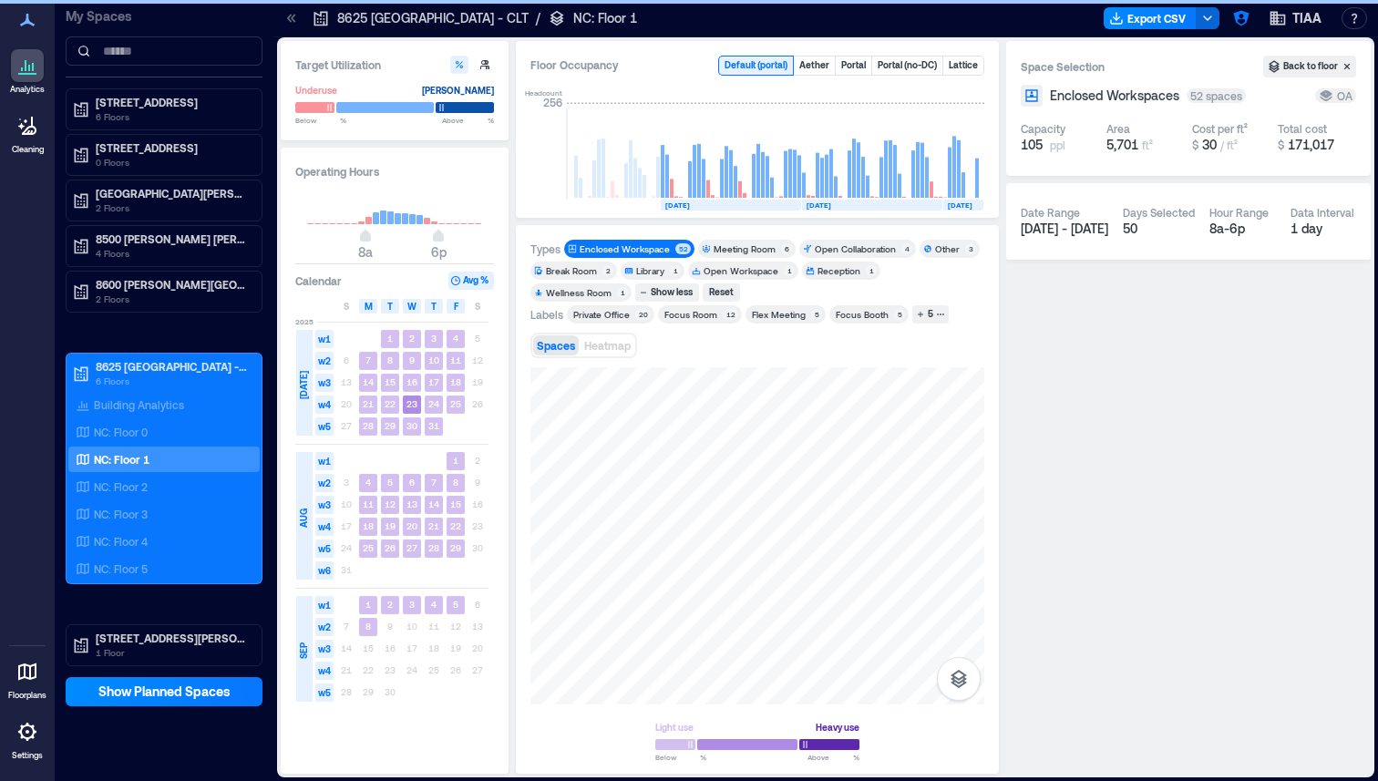
click at [647, 250] on div "Enclosed Workspace" at bounding box center [624, 248] width 90 height 13
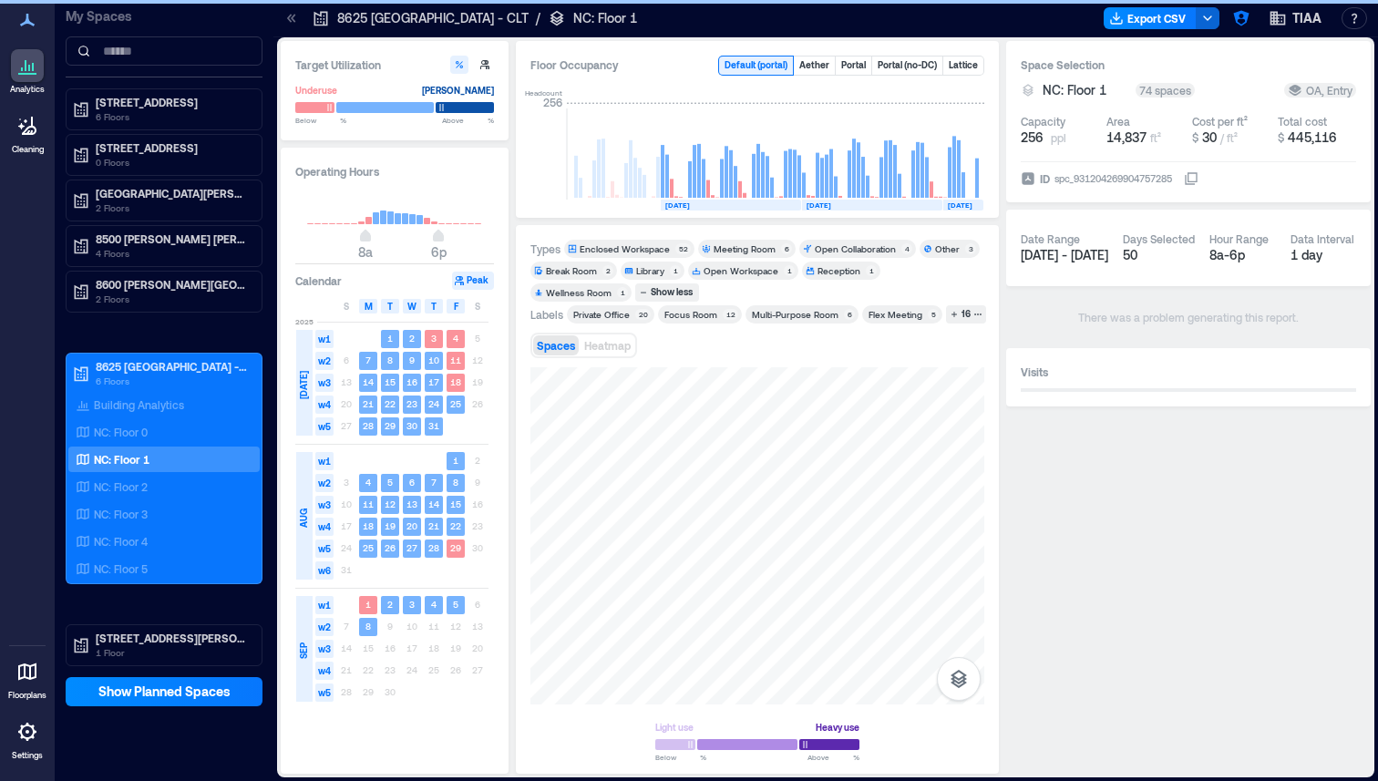
click at [748, 242] on div "Meeting Room" at bounding box center [744, 248] width 62 height 13
